Goal: Task Accomplishment & Management: Use online tool/utility

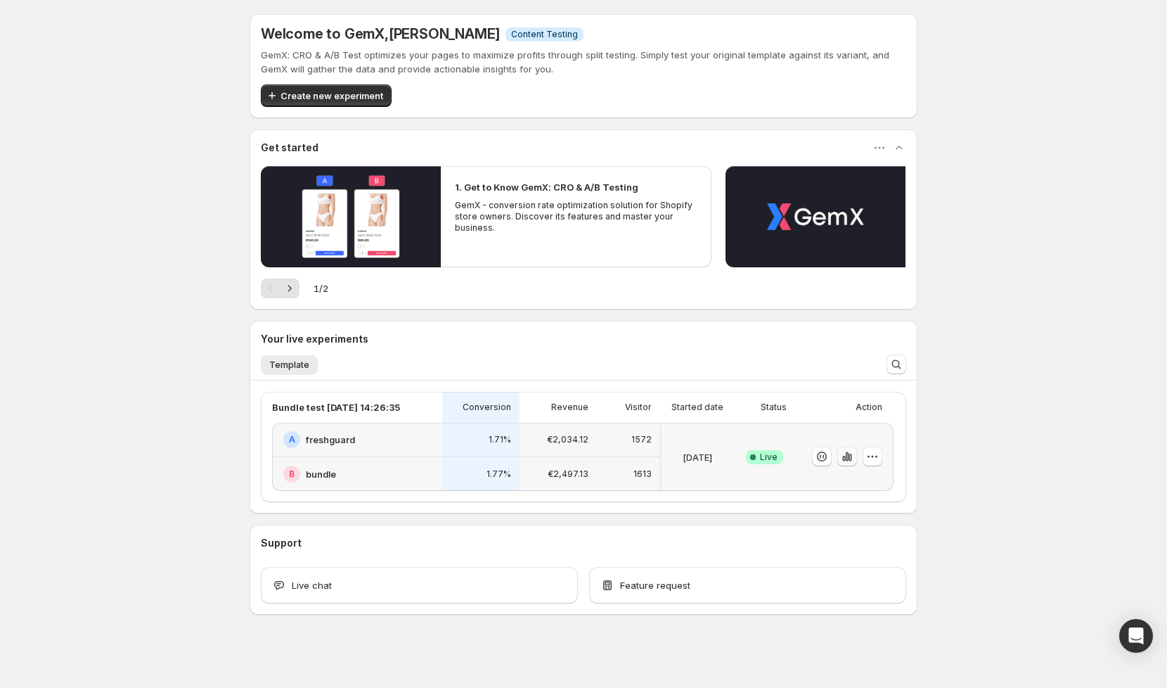
click at [850, 463] on button "button" at bounding box center [847, 456] width 20 height 20
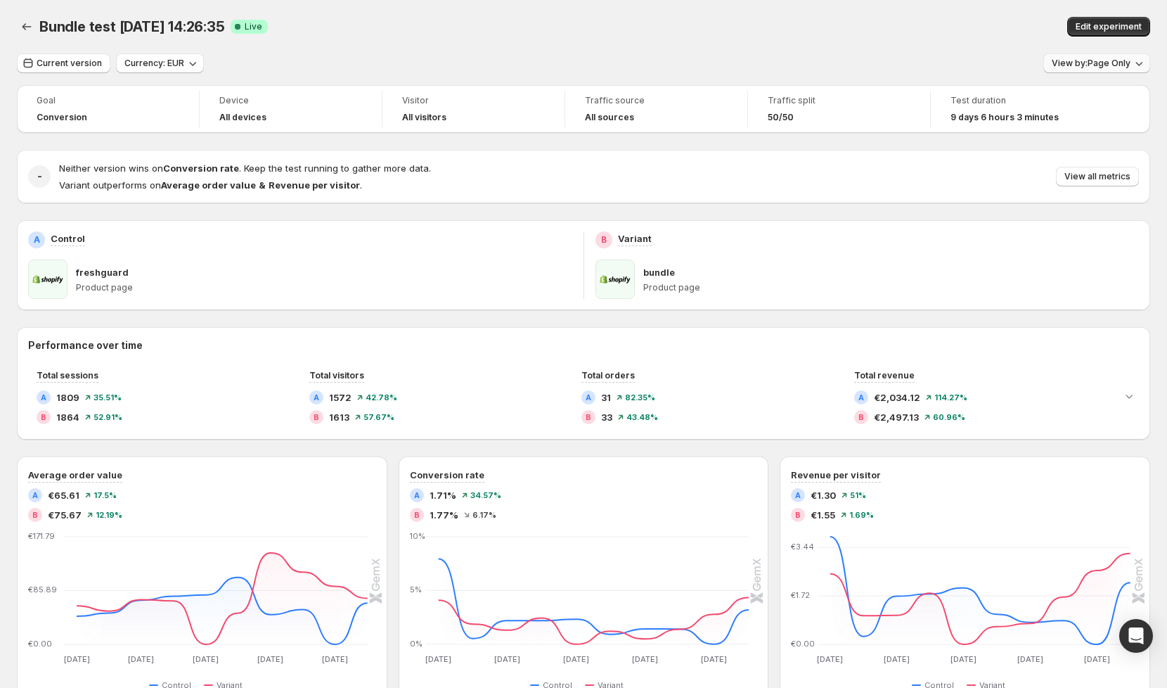
click at [1128, 63] on span "View by: Page Only" at bounding box center [1091, 63] width 79 height 11
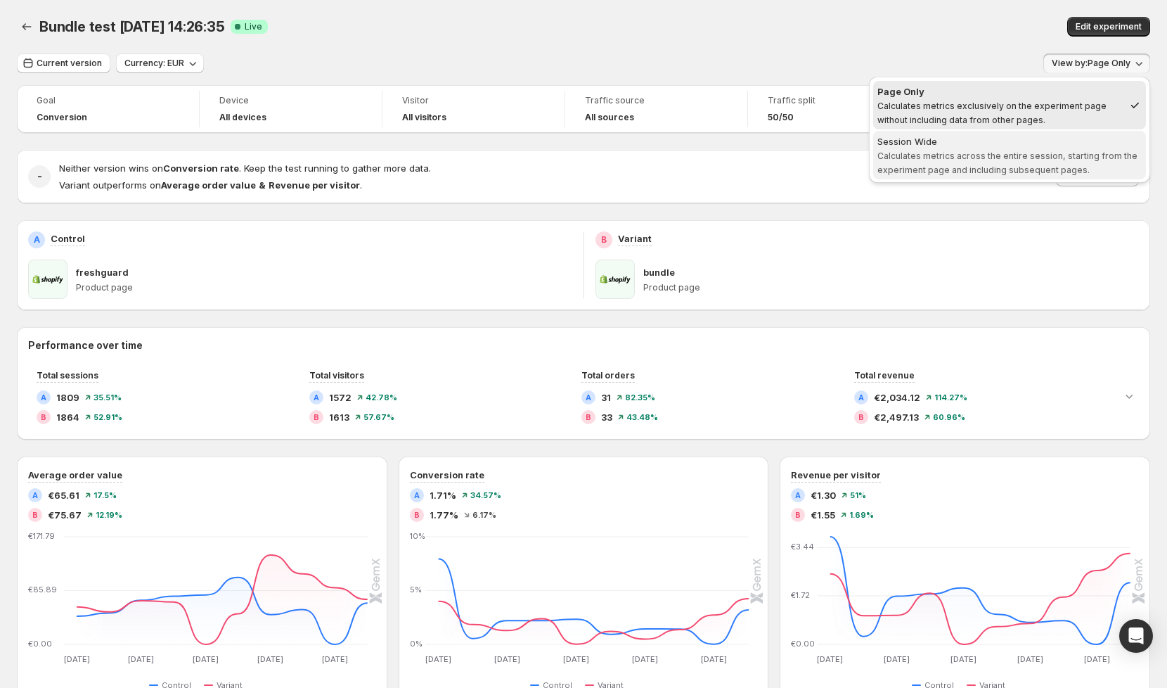
click at [1028, 143] on div "Session Wide" at bounding box center [1010, 141] width 264 height 14
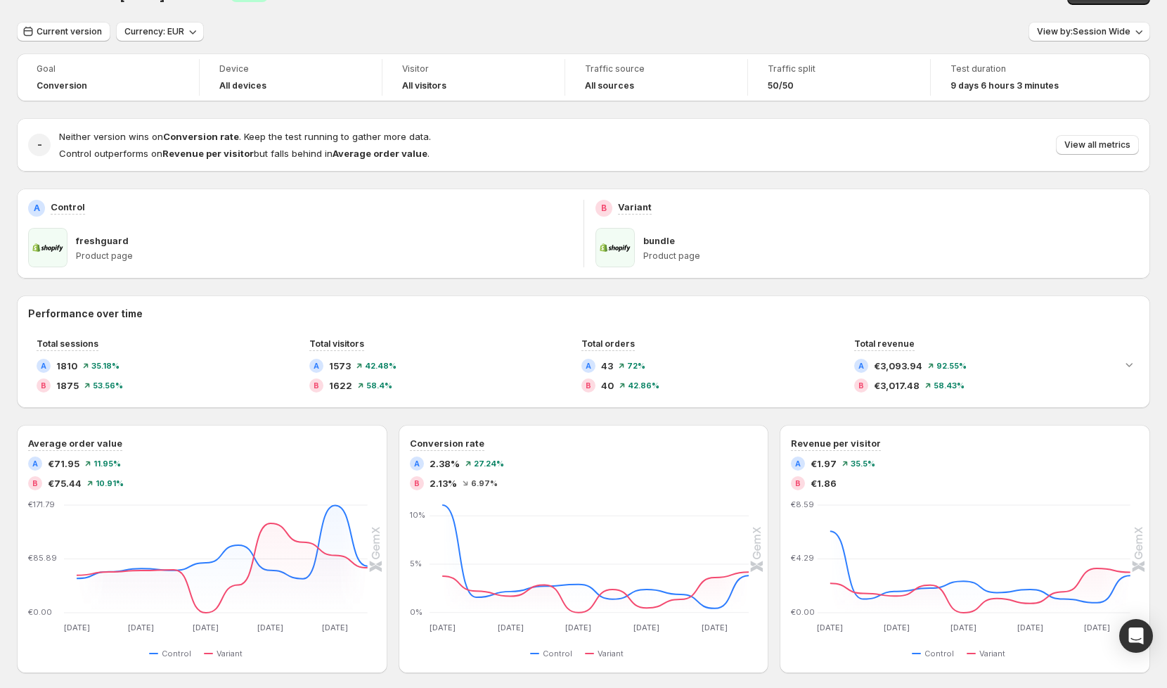
scroll to position [39, 0]
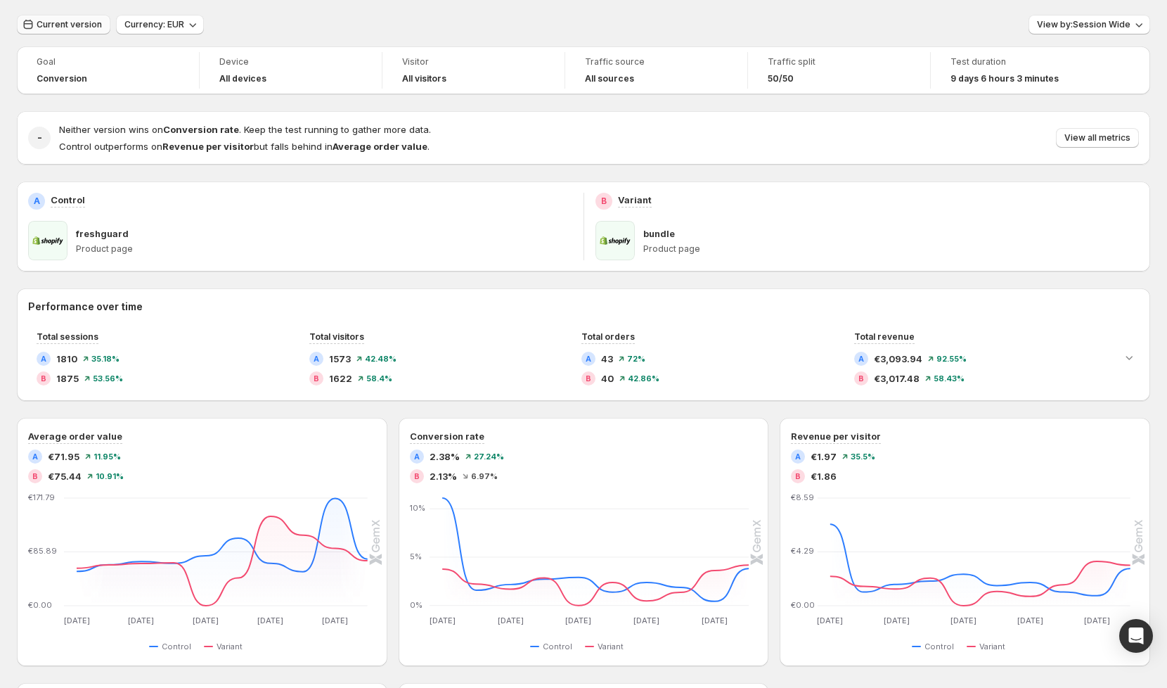
click at [56, 29] on span "Current version" at bounding box center [69, 24] width 65 height 11
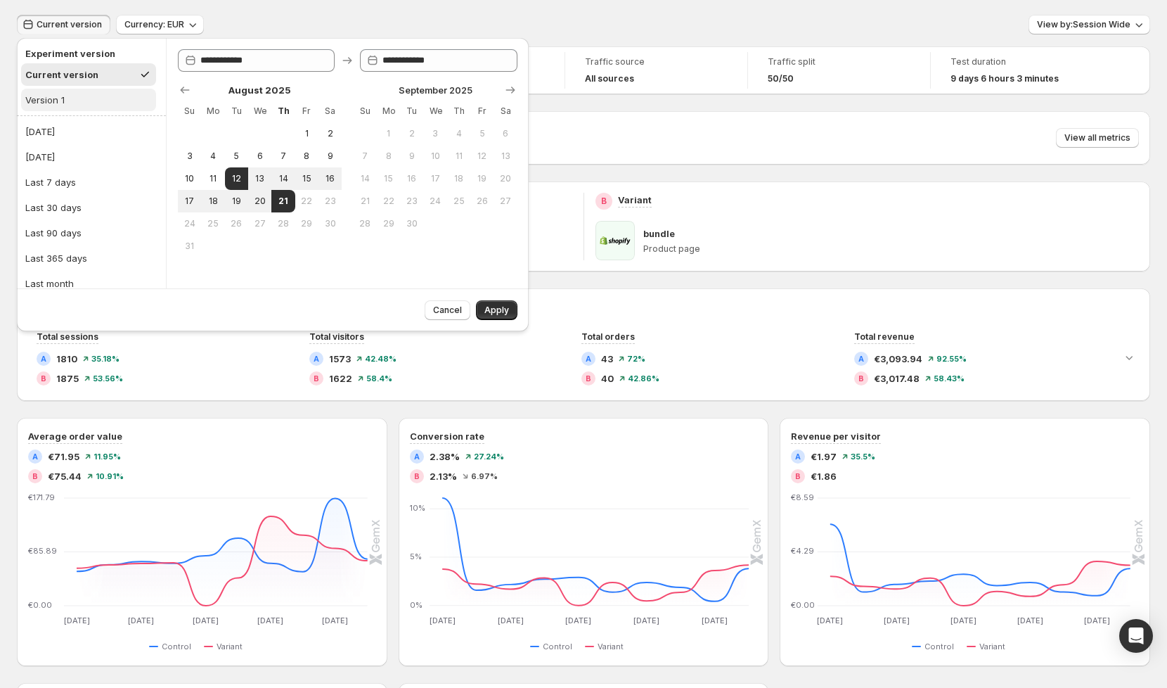
click at [91, 104] on button "Version 1" at bounding box center [88, 100] width 135 height 23
type input "**********"
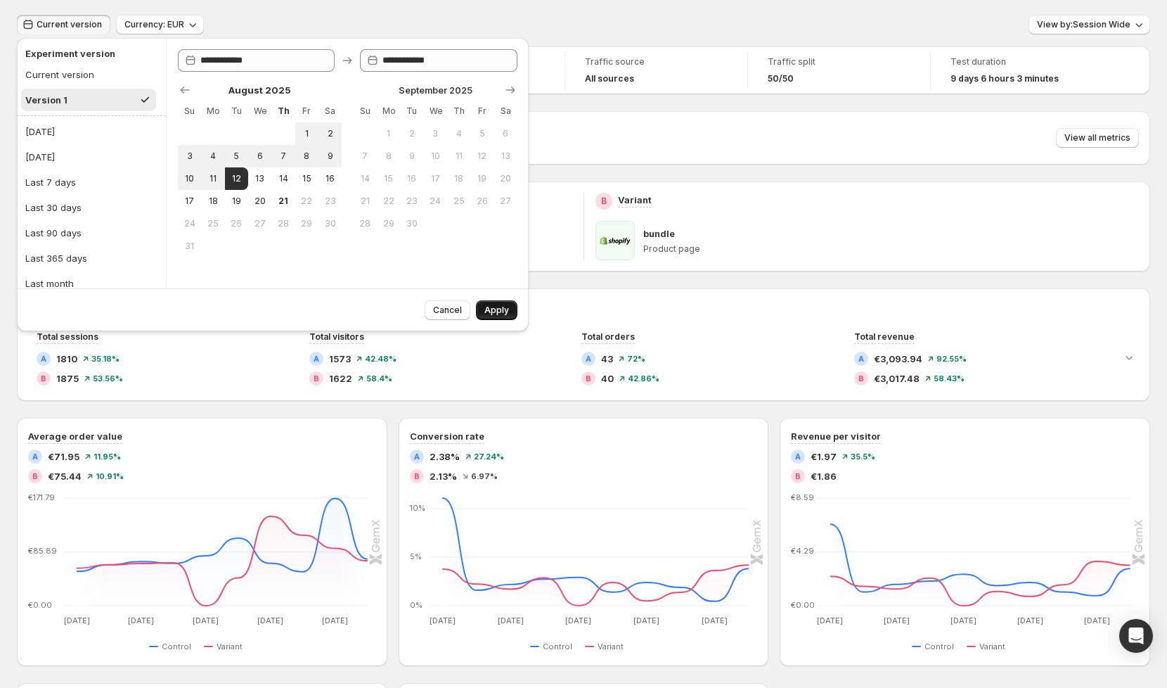
click at [510, 314] on button "Apply" at bounding box center [496, 310] width 41 height 20
